Goal: Task Accomplishment & Management: Use online tool/utility

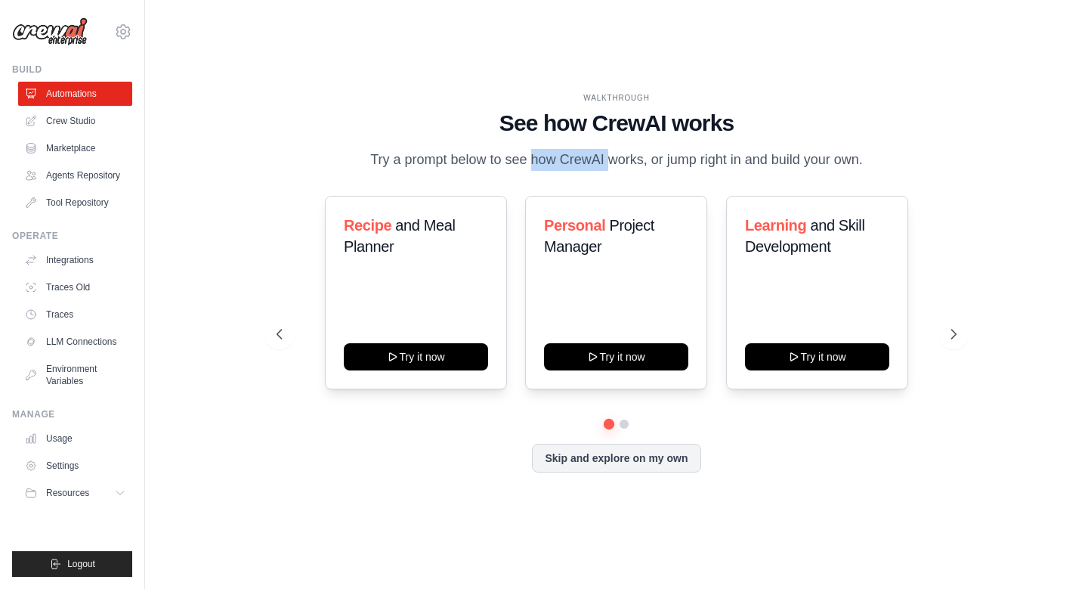
drag, startPoint x: 481, startPoint y: 153, endPoint x: 573, endPoint y: 153, distance: 91.4
click at [570, 153] on p "Try a prompt below to see how CrewAI works, or jump right in and build your own." at bounding box center [617, 160] width 508 height 22
click at [573, 153] on p "Try a prompt below to see how CrewAI works, or jump right in and build your own." at bounding box center [617, 160] width 508 height 22
drag, startPoint x: 573, startPoint y: 153, endPoint x: 653, endPoint y: 150, distance: 80.1
click at [653, 150] on p "Try a prompt below to see how CrewAI works, or jump right in and build your own." at bounding box center [617, 160] width 508 height 22
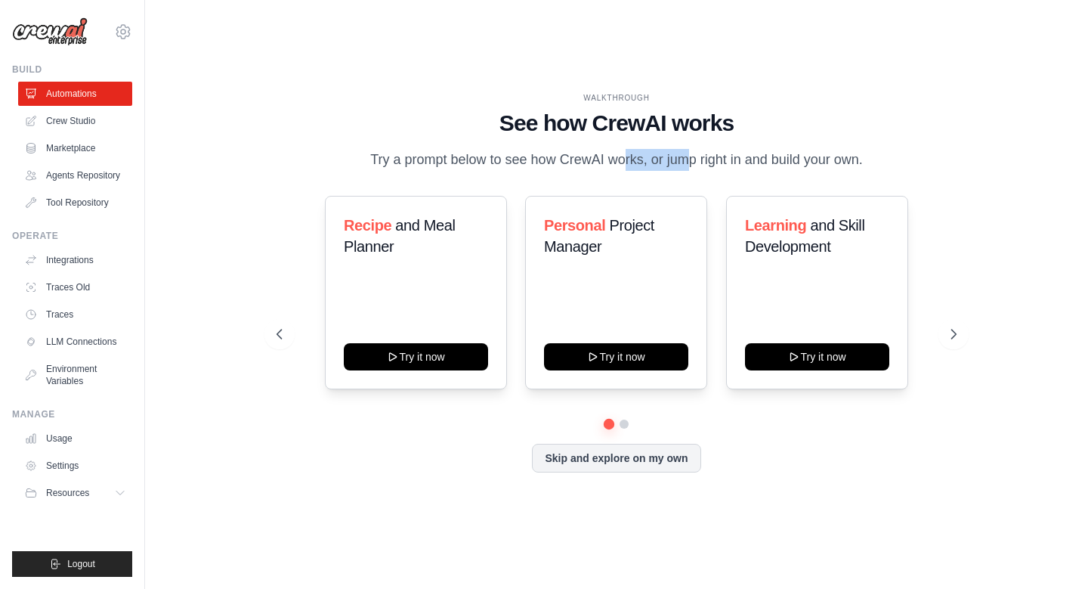
click at [654, 150] on p "Try a prompt below to see how CrewAI works, or jump right in and build your own." at bounding box center [617, 160] width 508 height 22
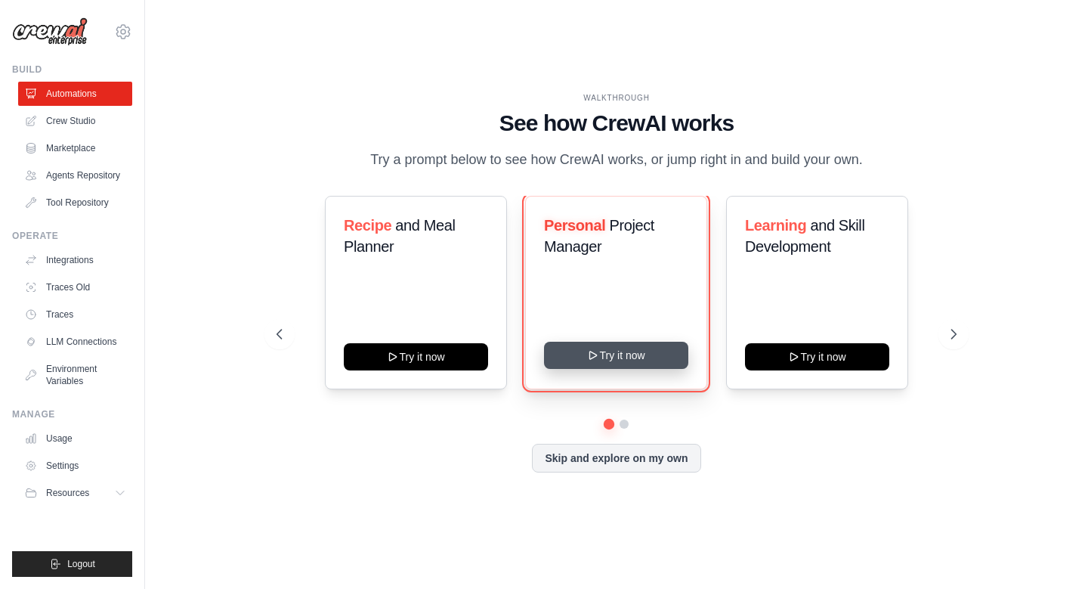
click at [607, 363] on button "Try it now" at bounding box center [616, 354] width 144 height 27
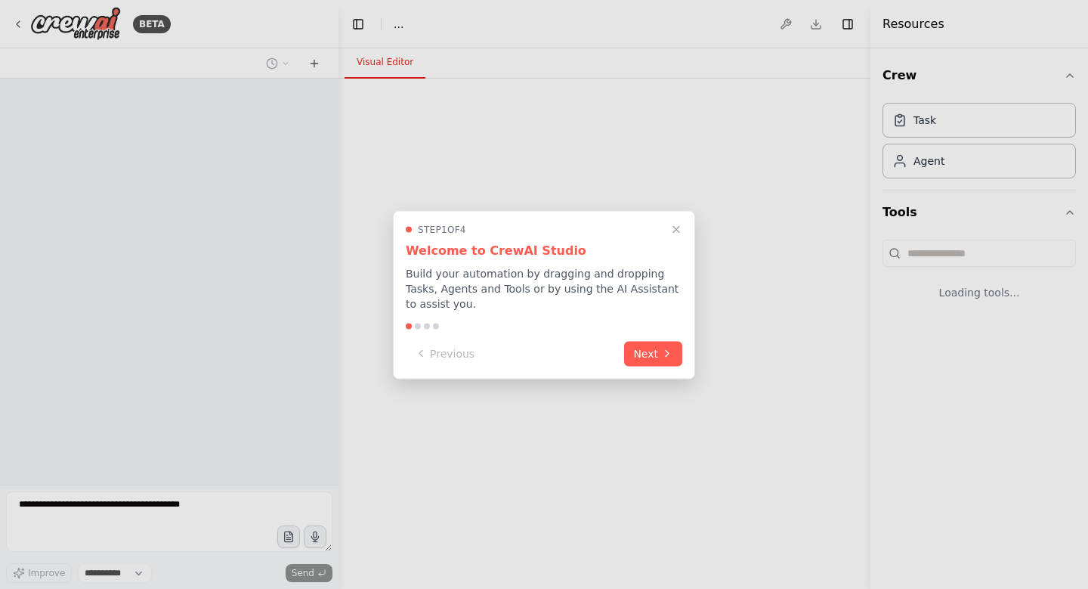
select select "****"
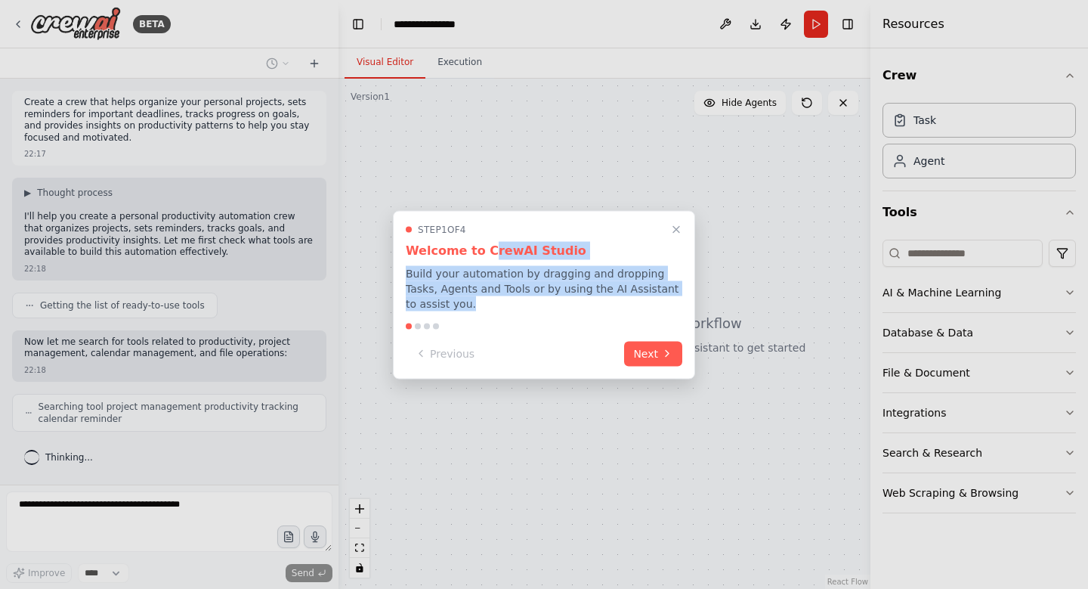
drag, startPoint x: 481, startPoint y: 249, endPoint x: 456, endPoint y: 304, distance: 60.2
click at [458, 304] on div "Step 1 of 4 Welcome to CrewAI Studio Build your automation by dragging and drop…" at bounding box center [544, 267] width 277 height 88
click at [456, 304] on p "Build your automation by dragging and dropping Tasks, Agents and Tools or by us…" at bounding box center [544, 287] width 277 height 45
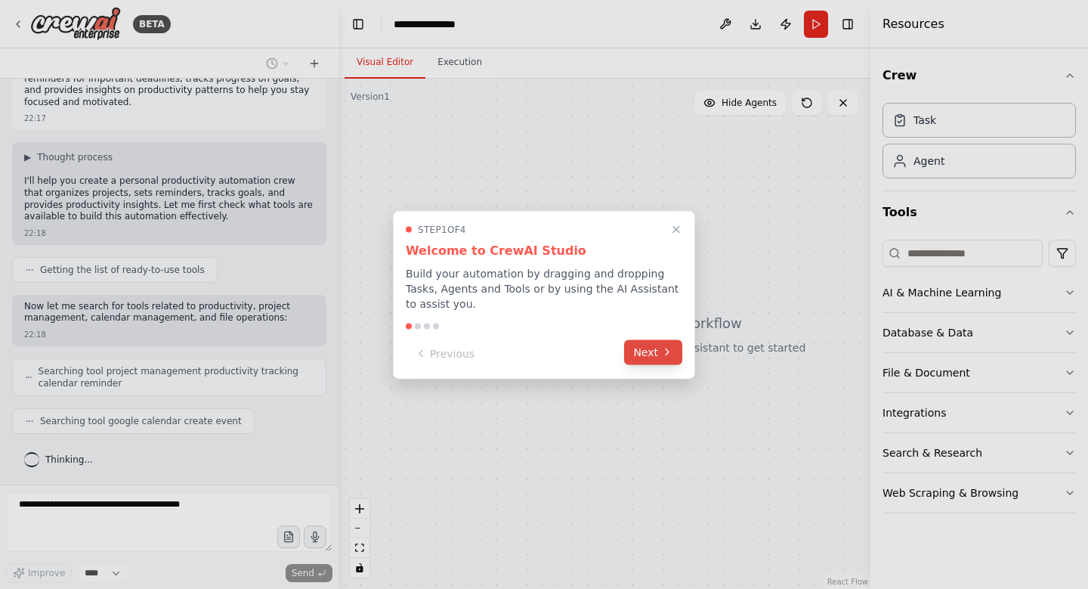
scroll to position [73, 0]
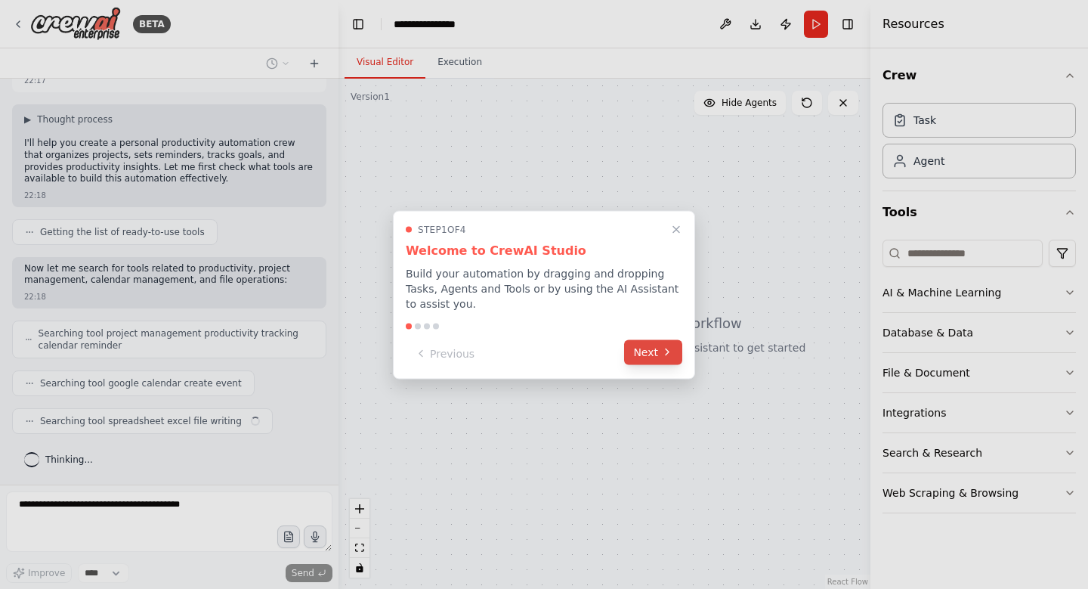
click at [643, 343] on button "Next" at bounding box center [653, 351] width 58 height 25
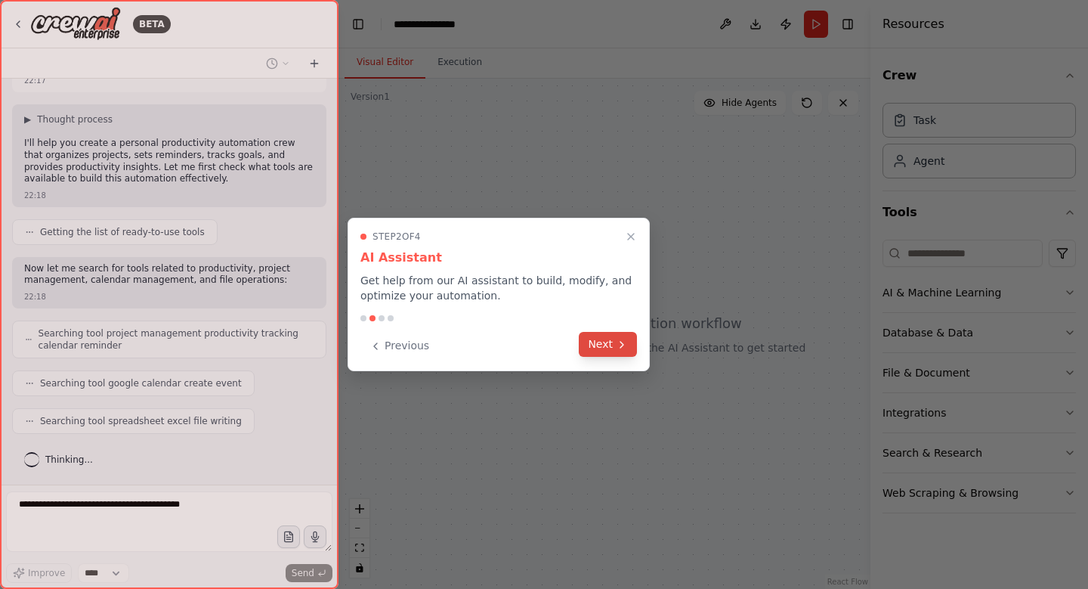
click at [610, 346] on button "Next" at bounding box center [608, 344] width 58 height 25
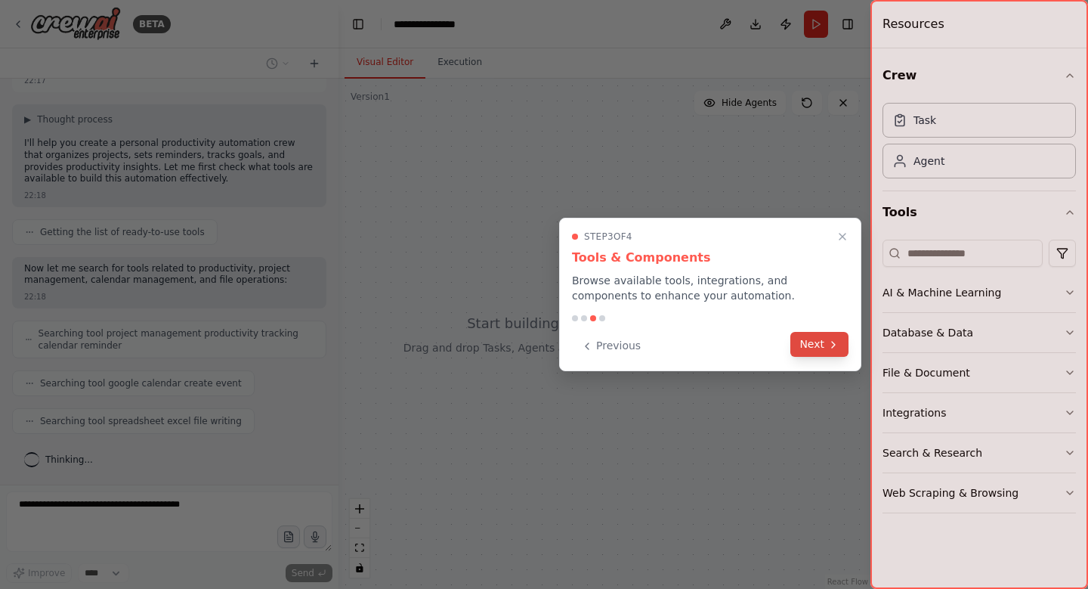
scroll to position [111, 0]
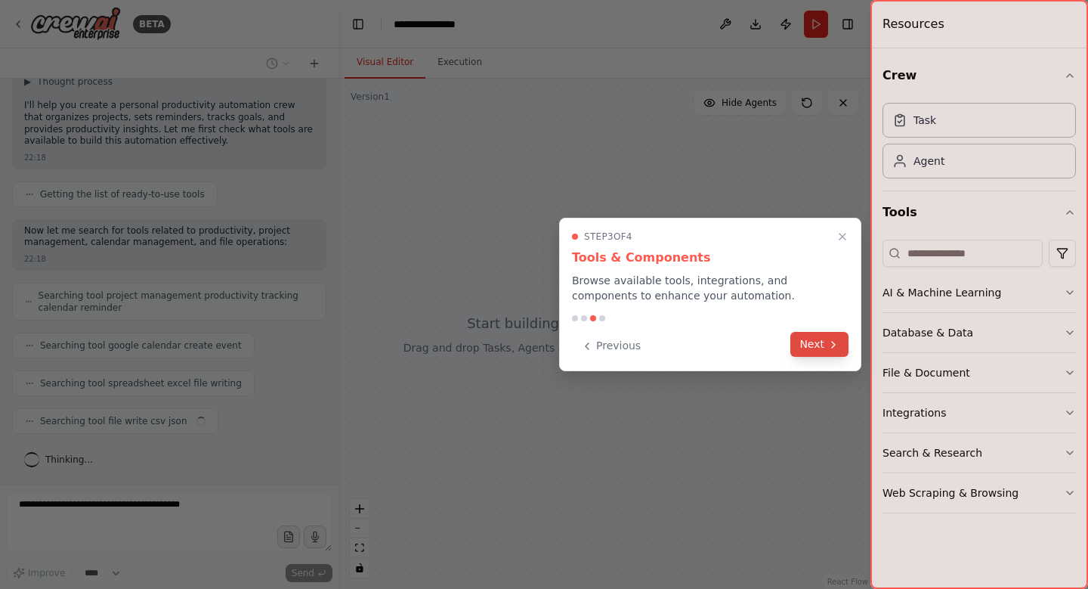
click at [824, 352] on button "Next" at bounding box center [819, 344] width 58 height 25
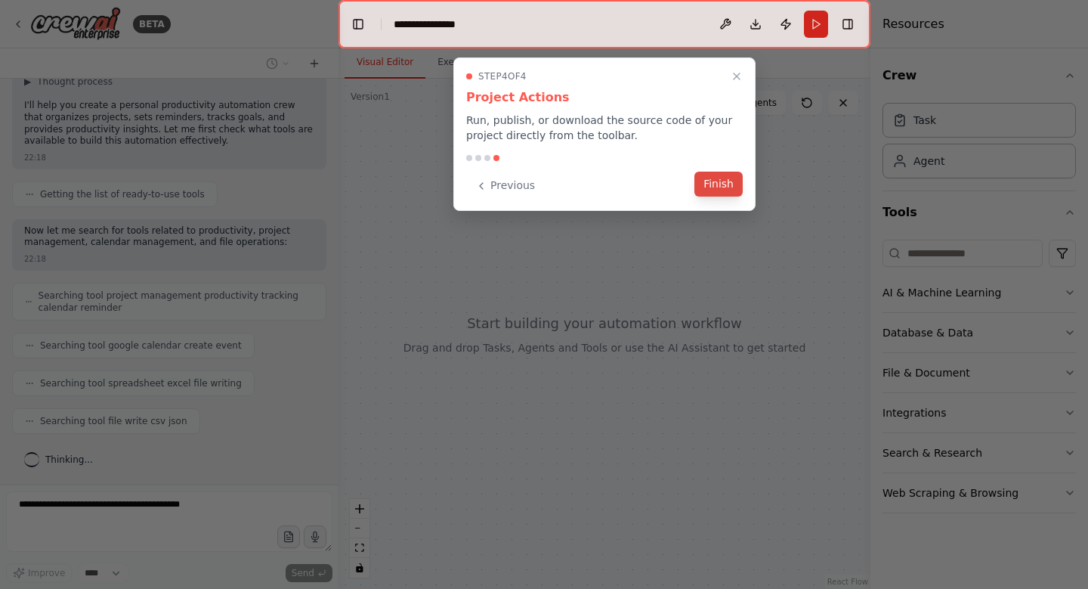
click at [708, 181] on button "Finish" at bounding box center [718, 184] width 48 height 25
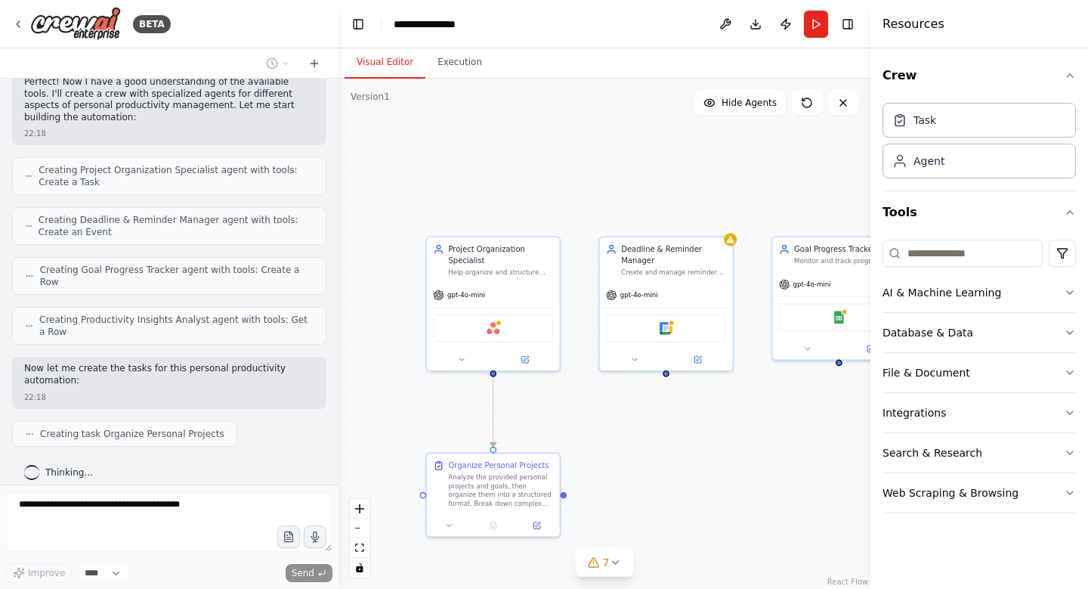
scroll to position [524, 0]
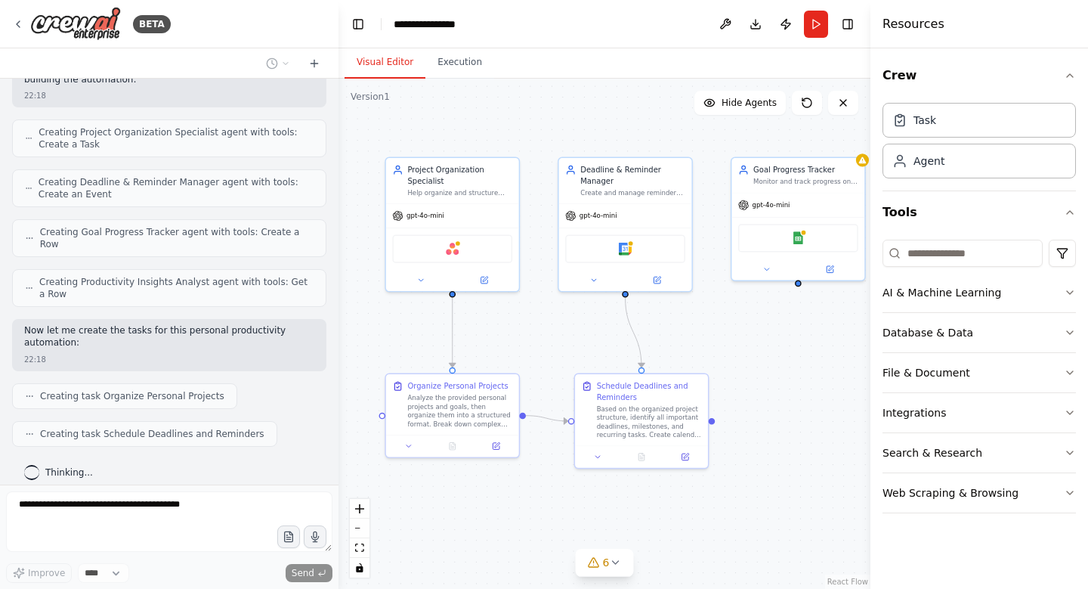
drag, startPoint x: 667, startPoint y: 450, endPoint x: 625, endPoint y: 369, distance: 91.2
click at [625, 369] on div ".deletable-edge-delete-btn { width: 20px; height: 20px; border: 0px solid #ffff…" at bounding box center [604, 334] width 532 height 510
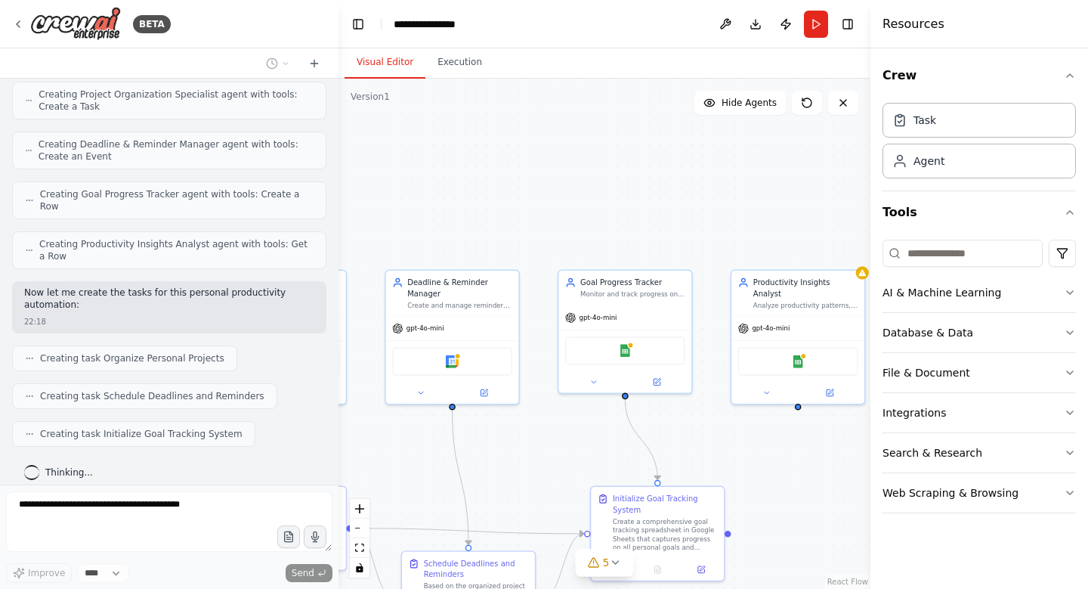
drag, startPoint x: 701, startPoint y: 345, endPoint x: 528, endPoint y: 459, distance: 206.8
click at [529, 459] on div ".deletable-edge-delete-btn { width: 20px; height: 20px; border: 0px solid #ffff…" at bounding box center [604, 334] width 532 height 510
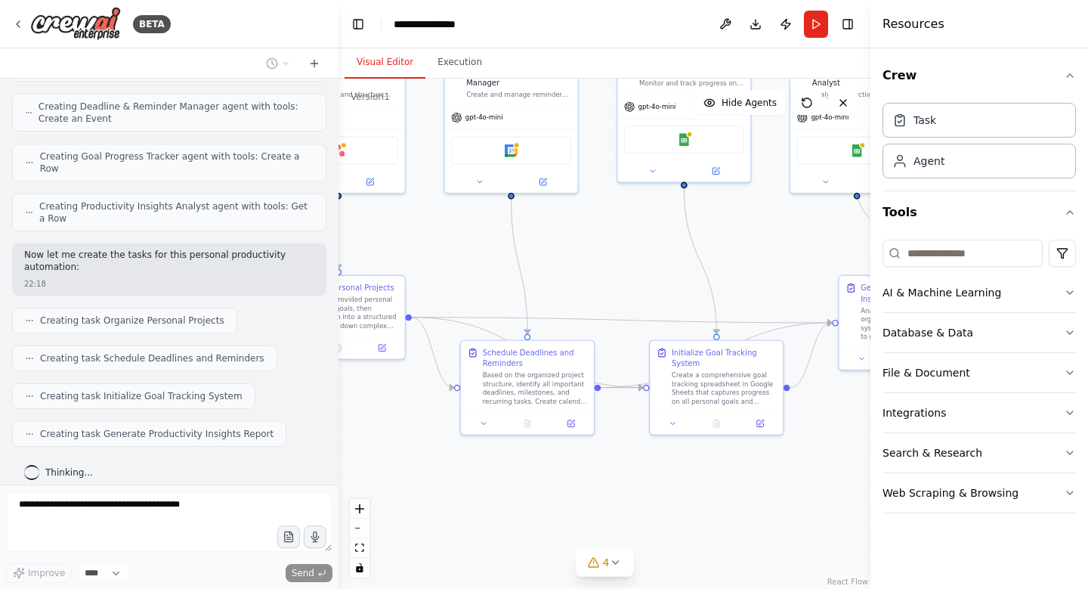
drag, startPoint x: 528, startPoint y: 459, endPoint x: 595, endPoint y: 247, distance: 222.0
click at [595, 247] on div ".deletable-edge-delete-btn { width: 20px; height: 20px; border: 0px solid #ffff…" at bounding box center [604, 334] width 532 height 510
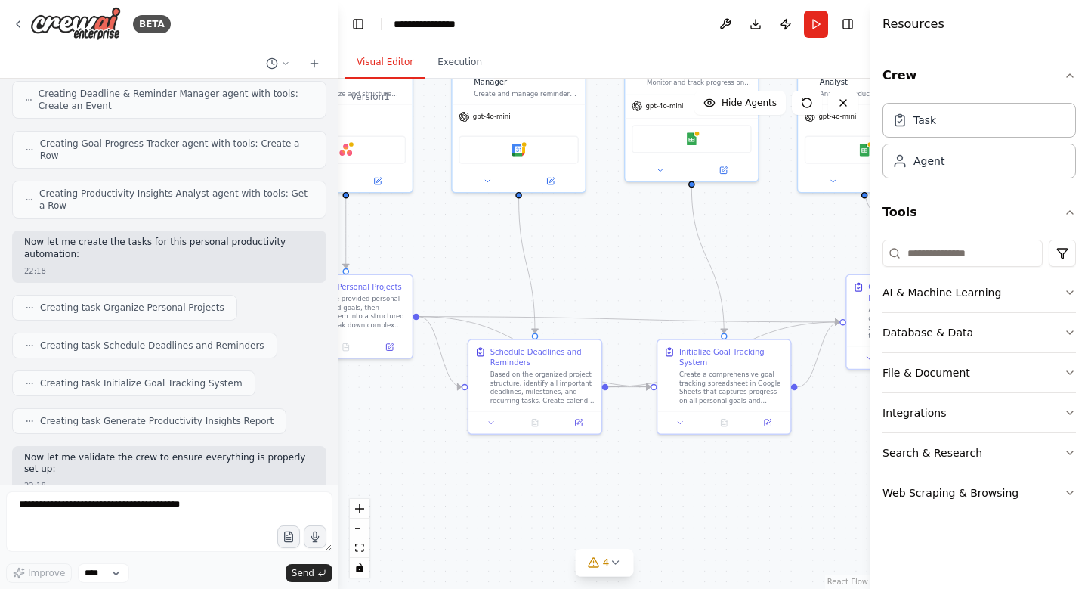
scroll to position [701, 0]
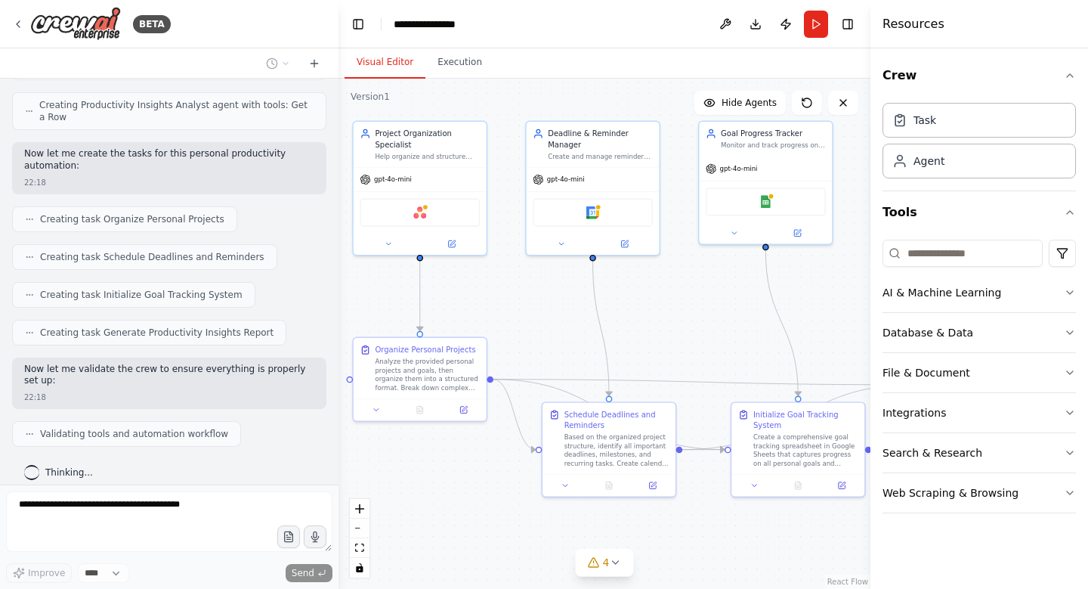
drag, startPoint x: 595, startPoint y: 249, endPoint x: 669, endPoint y: 311, distance: 97.0
click at [669, 311] on div ".deletable-edge-delete-btn { width: 20px; height: 20px; border: 0px solid #ffff…" at bounding box center [604, 334] width 532 height 510
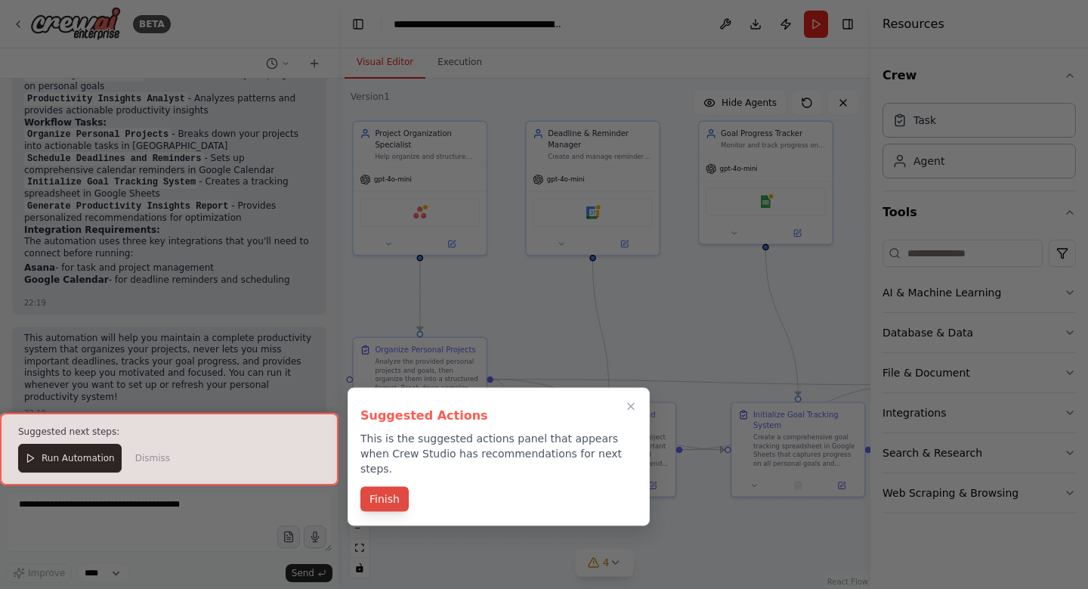
click at [394, 490] on button "Finish" at bounding box center [384, 499] width 48 height 25
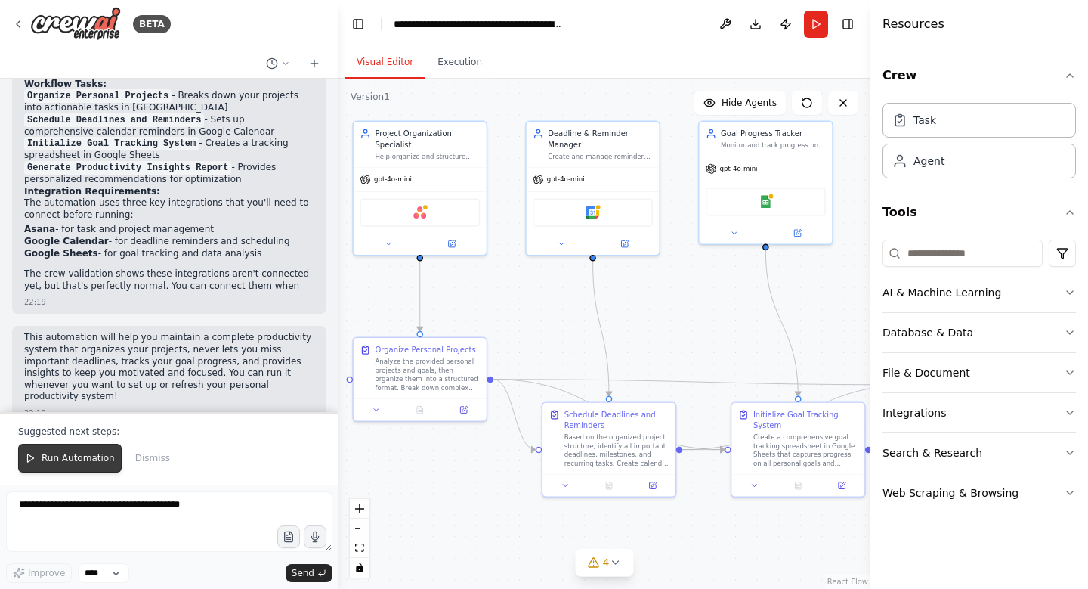
scroll to position [1358, 0]
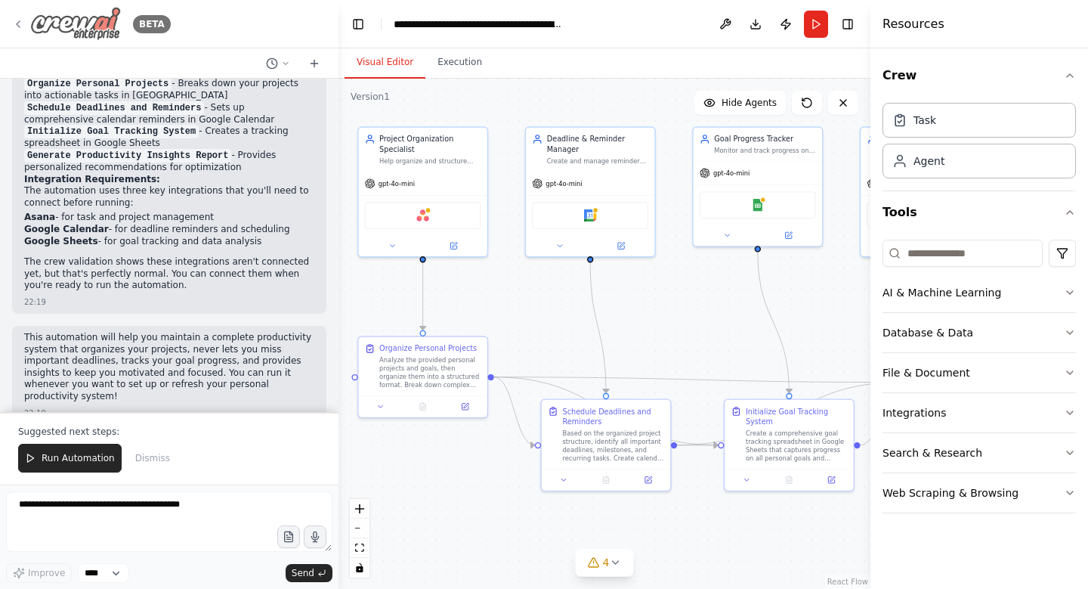
click at [15, 28] on icon at bounding box center [18, 24] width 12 height 12
